Goal: Transaction & Acquisition: Subscribe to service/newsletter

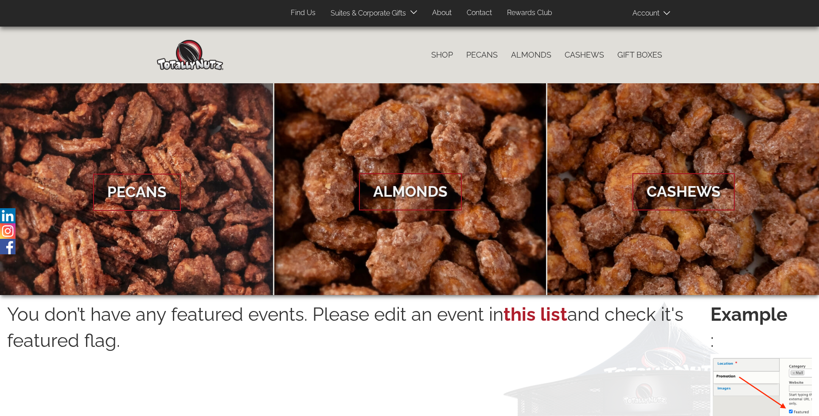
scroll to position [1424, 0]
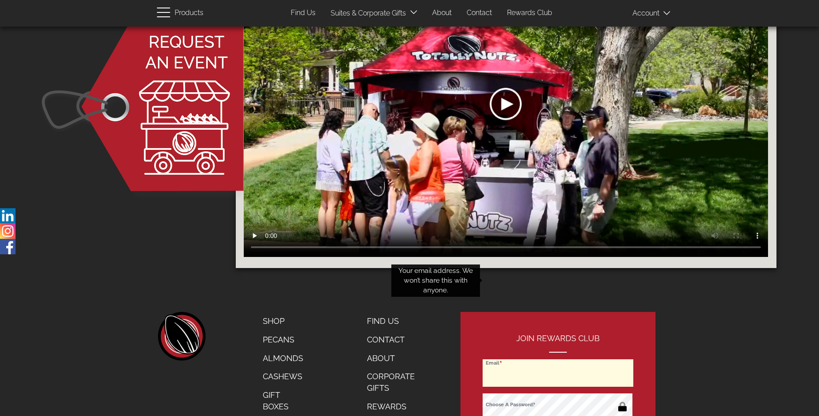
click at [559, 360] on input "Email" at bounding box center [558, 373] width 151 height 27
type input "[PERSON_NAME][EMAIL_ADDRESS][PERSON_NAME][DOMAIN_NAME]"
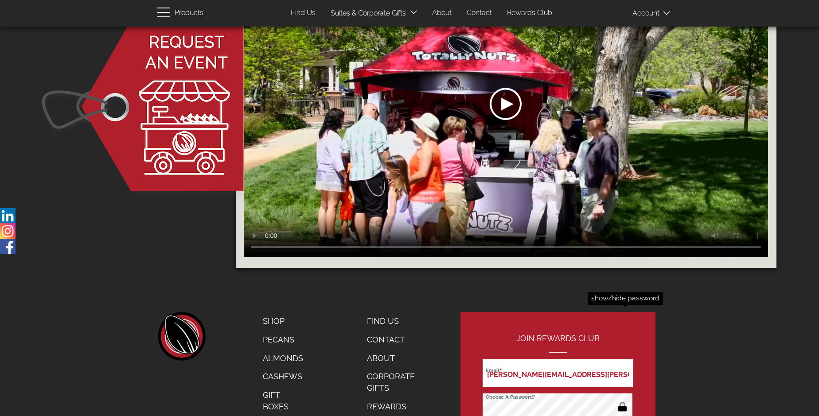
click at [623, 401] on button "button" at bounding box center [622, 408] width 17 height 14
